Goal: Check status: Check status

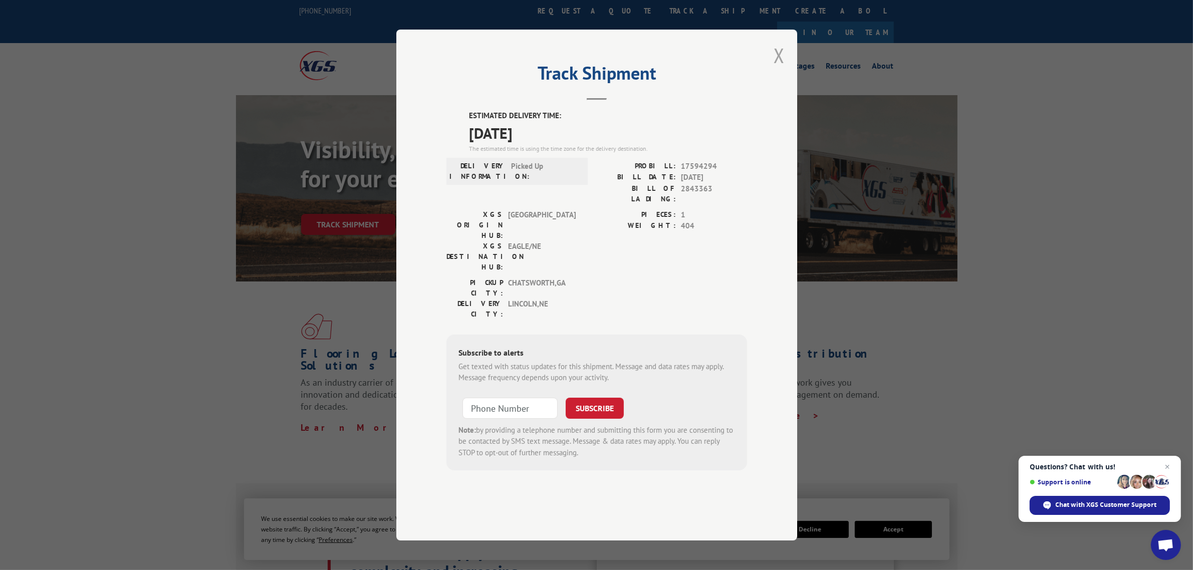
click at [778, 69] on button "Close modal" at bounding box center [779, 55] width 11 height 27
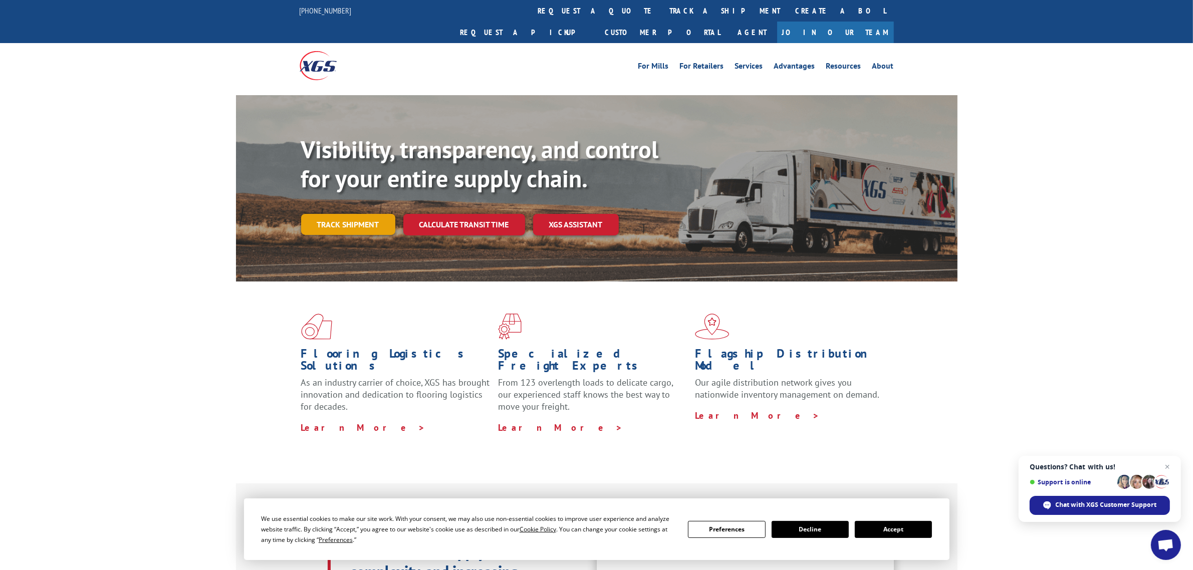
click at [338, 214] on link "Track shipment" at bounding box center [348, 224] width 94 height 21
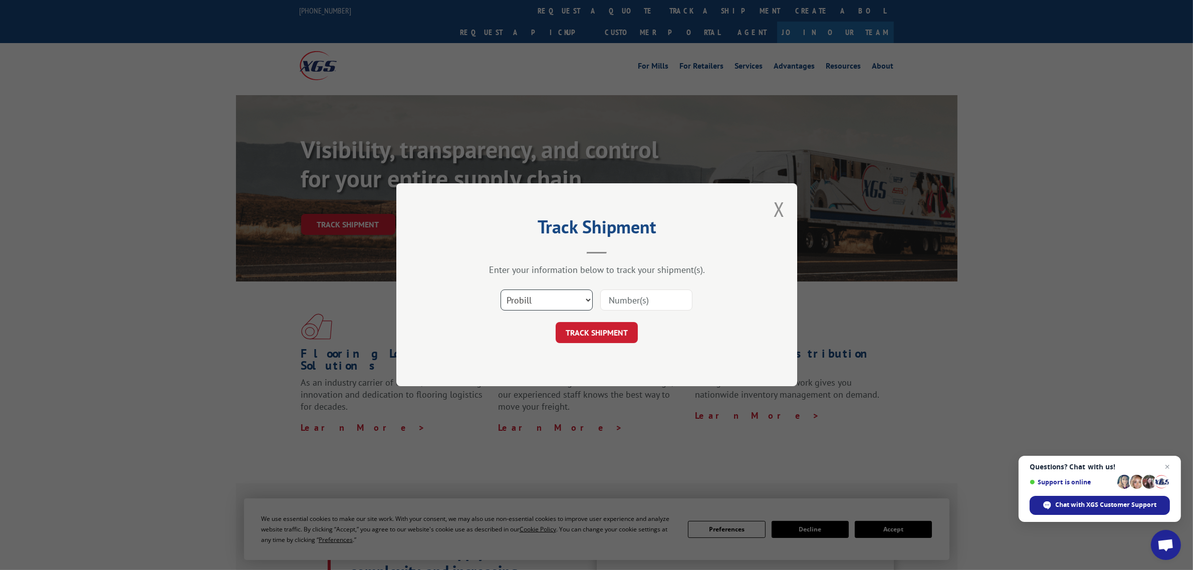
click at [556, 297] on select "Select category... Probill BOL PO" at bounding box center [546, 300] width 92 height 21
select select "po"
click at [500, 290] on select "Select category... Probill BOL PO" at bounding box center [546, 300] width 92 height 21
click at [625, 306] on input at bounding box center [646, 300] width 92 height 21
type input "04980088"
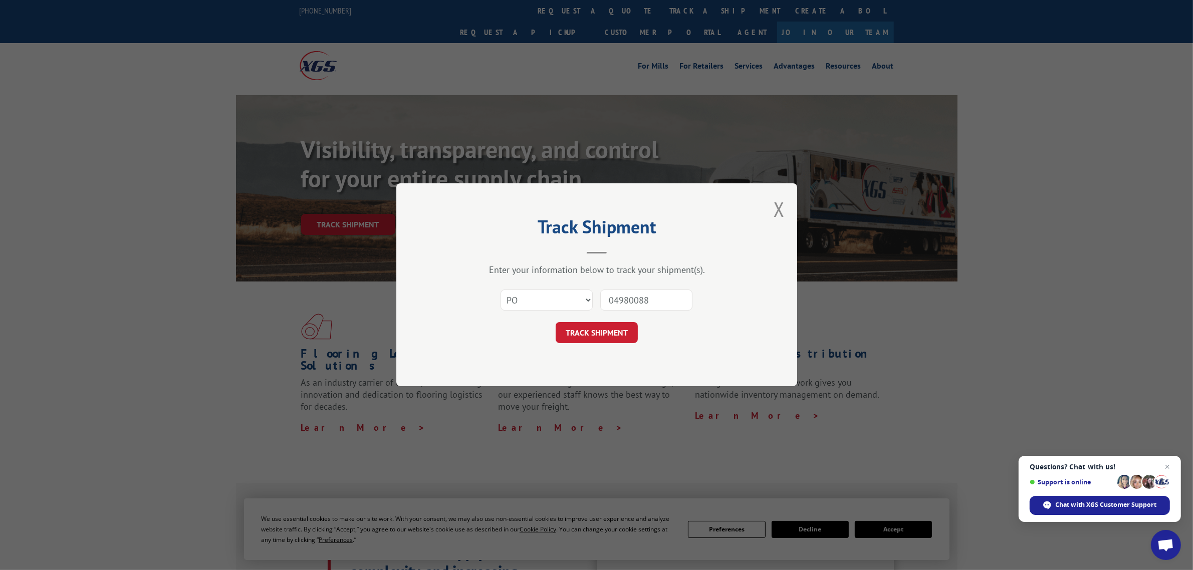
click at [556, 323] on button "TRACK SHIPMENT" at bounding box center [597, 333] width 82 height 21
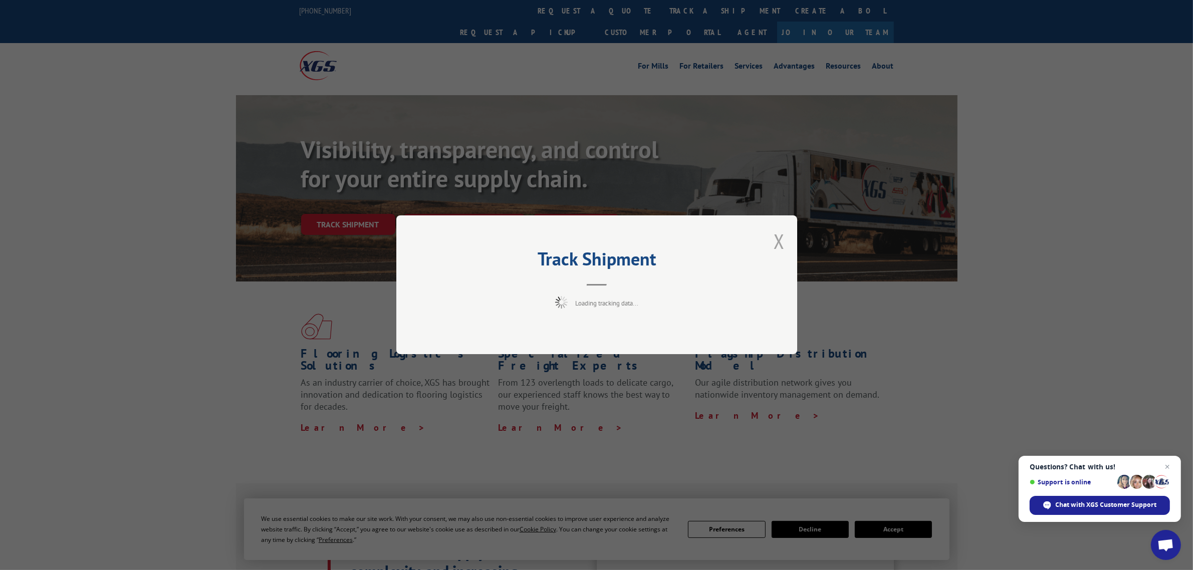
click at [783, 234] on div "Track Shipment Loading tracking data..." at bounding box center [596, 284] width 401 height 139
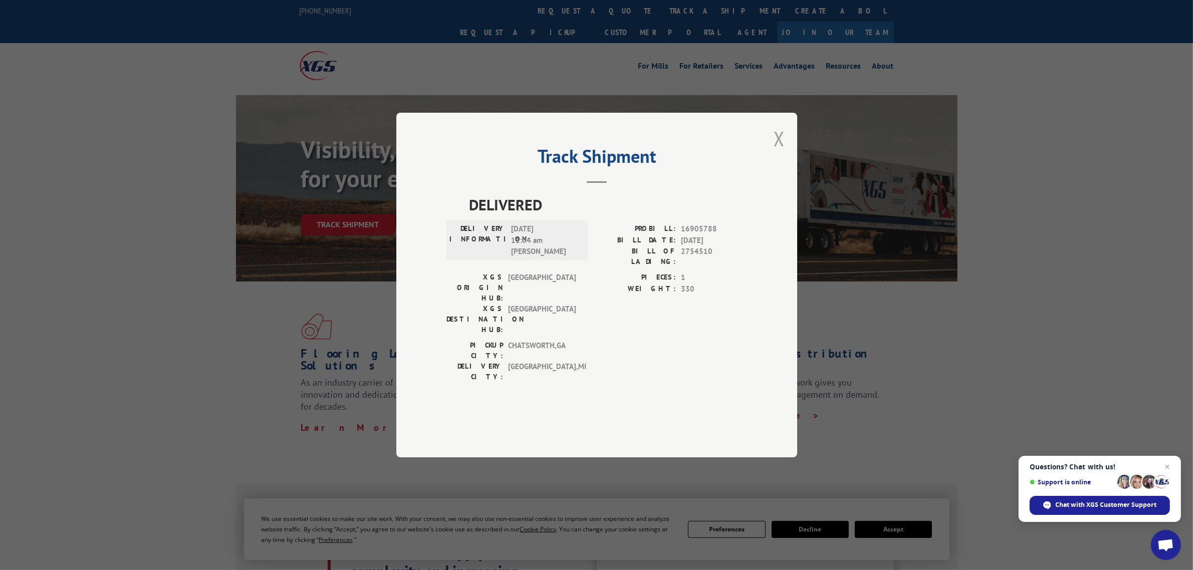
click at [781, 152] on button "Close modal" at bounding box center [779, 138] width 11 height 27
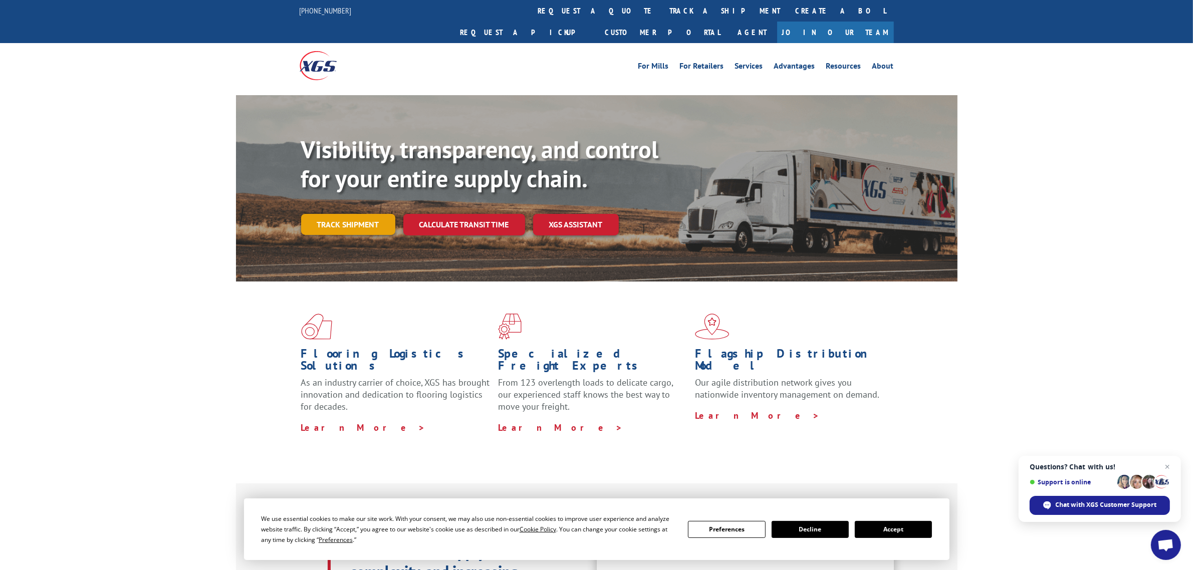
click at [343, 214] on link "Track shipment" at bounding box center [348, 224] width 94 height 21
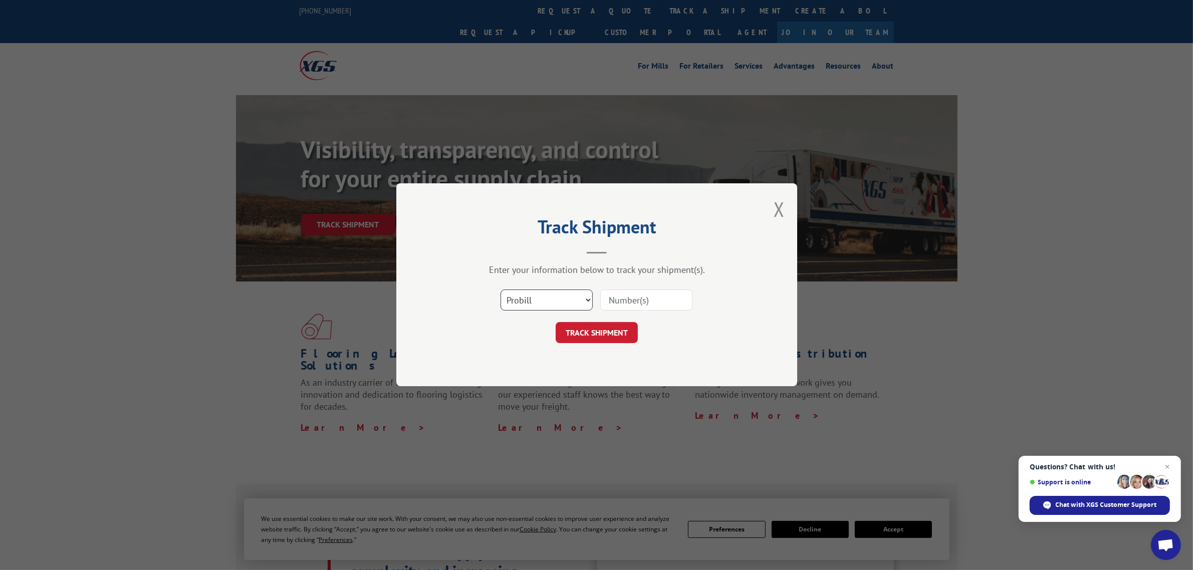
click at [574, 291] on select "Select category... Probill BOL PO" at bounding box center [546, 300] width 92 height 21
select select "po"
click at [500, 290] on select "Select category... Probill BOL PO" at bounding box center [546, 300] width 92 height 21
click at [633, 299] on input at bounding box center [646, 300] width 92 height 21
type input "04980081"
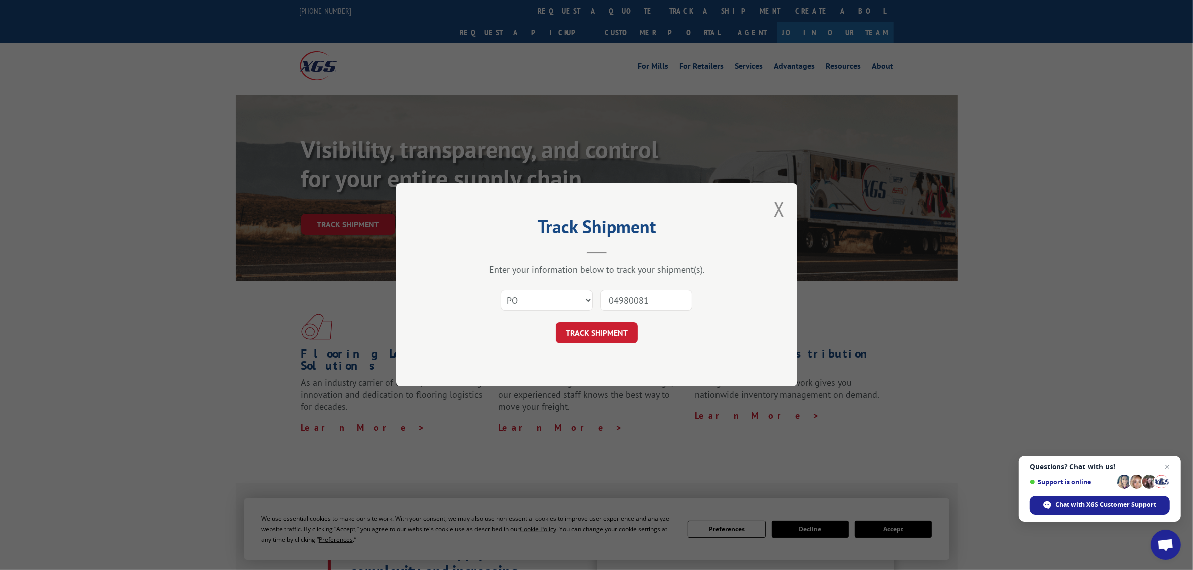
click at [556, 323] on button "TRACK SHIPMENT" at bounding box center [597, 333] width 82 height 21
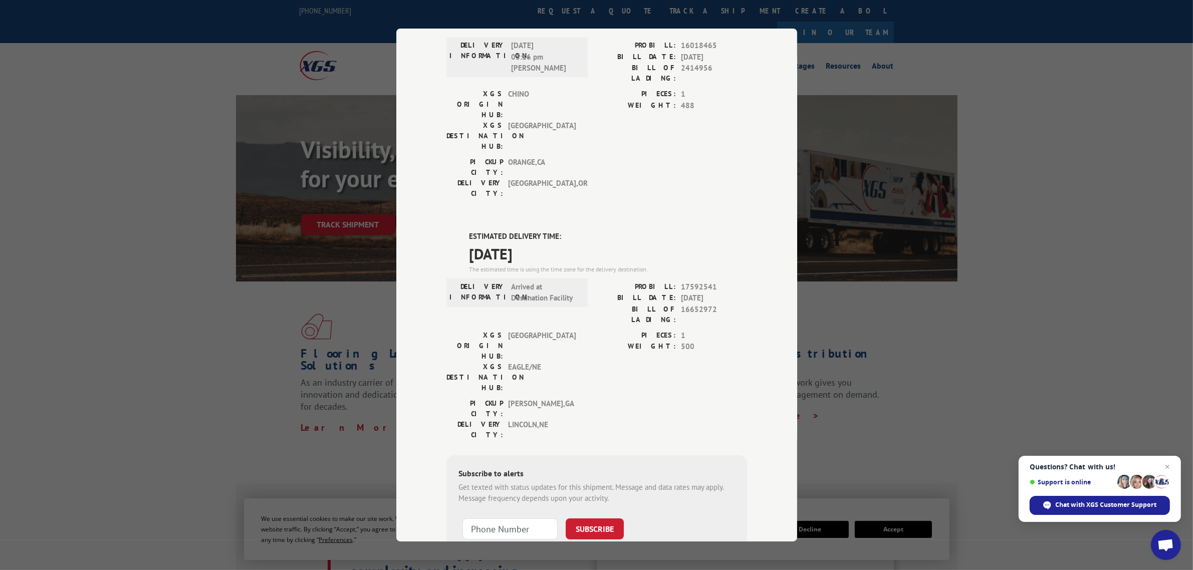
scroll to position [101, 0]
drag, startPoint x: 463, startPoint y: 198, endPoint x: 583, endPoint y: 201, distance: 119.3
click at [583, 229] on div "ESTIMATED DELIVERY TIME: [DATE] The estimated time is using the time zone for t…" at bounding box center [596, 409] width 301 height 360
click at [662, 240] on span "[DATE]" at bounding box center [608, 251] width 278 height 23
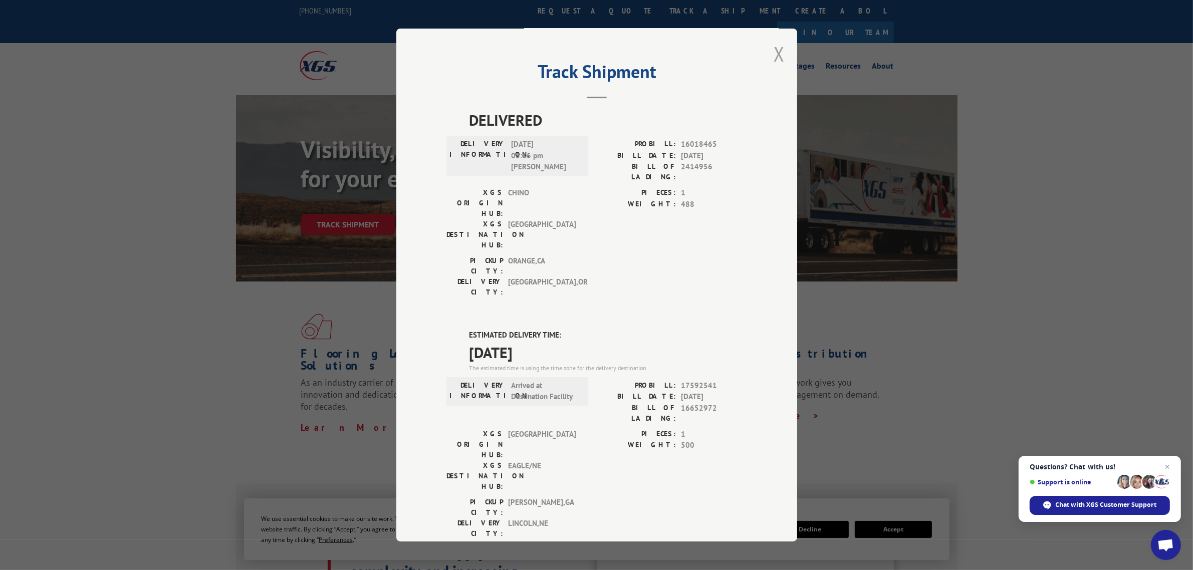
scroll to position [0, 0]
click at [778, 54] on button "Close modal" at bounding box center [779, 54] width 11 height 27
